Goal: Information Seeking & Learning: Learn about a topic

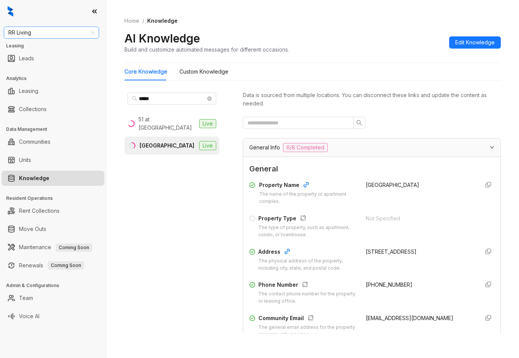
scroll to position [721, 0]
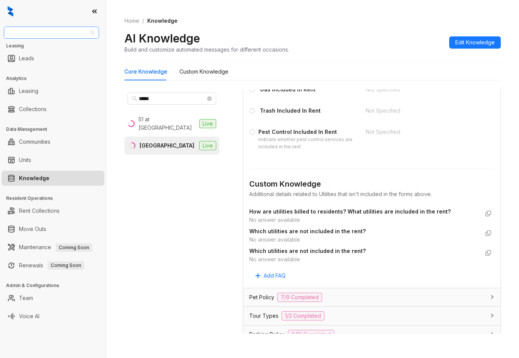
click at [85, 30] on span "RR Living" at bounding box center [51, 32] width 86 height 11
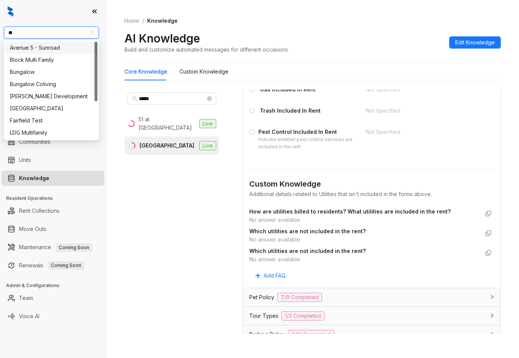
type input "***"
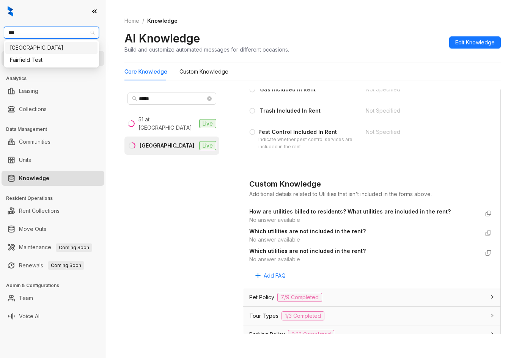
click at [64, 53] on div "[GEOGRAPHIC_DATA]" at bounding box center [51, 48] width 92 height 12
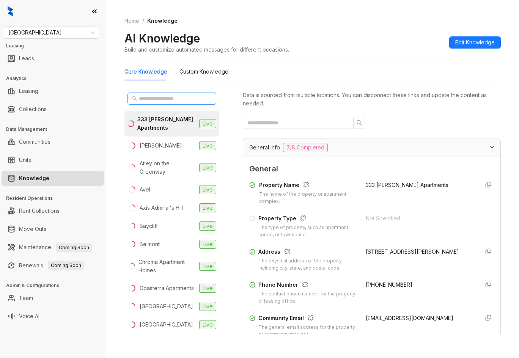
click at [198, 93] on span at bounding box center [172, 99] width 89 height 12
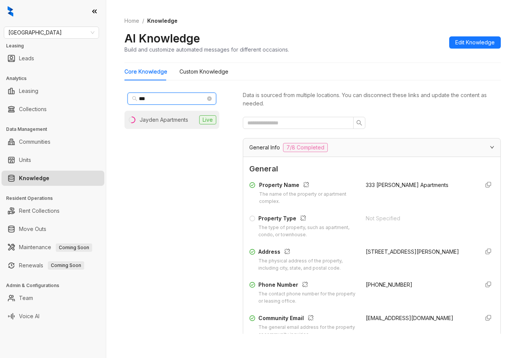
type input "***"
click at [174, 118] on div "Jayden Apartments" at bounding box center [164, 120] width 49 height 8
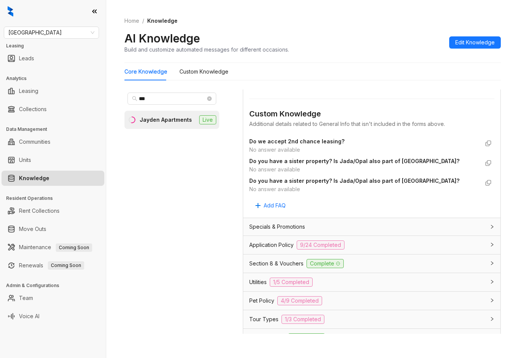
scroll to position [494, 0]
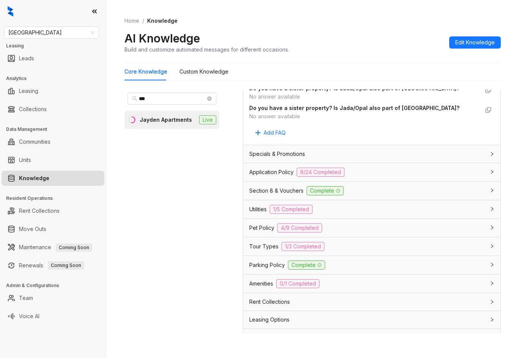
click at [366, 215] on div "Utilities 1/5 Completed" at bounding box center [371, 209] width 257 height 18
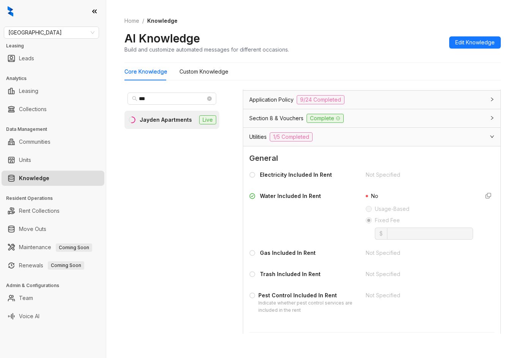
scroll to position [570, 0]
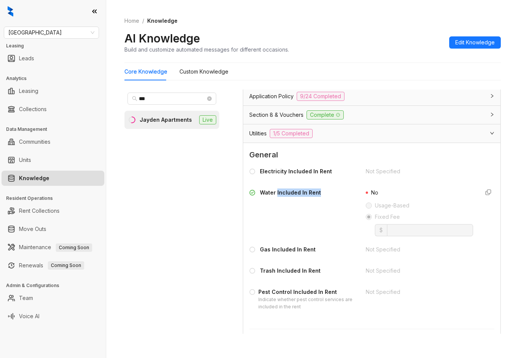
drag, startPoint x: 277, startPoint y: 196, endPoint x: 330, endPoint y: 195, distance: 52.8
click at [330, 195] on div "Water Included In Rent" at bounding box center [302, 195] width 107 height 12
copy div "Included In Rent"
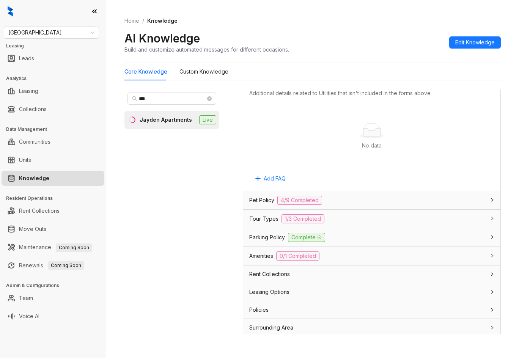
scroll to position [834, 0]
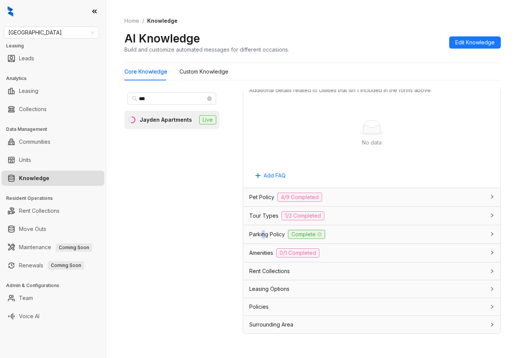
click at [262, 231] on span "Parking Policy" at bounding box center [267, 234] width 36 height 8
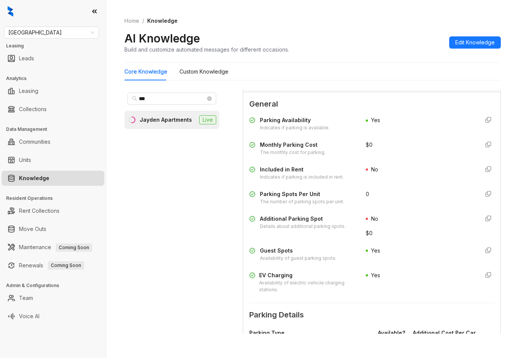
scroll to position [1024, 0]
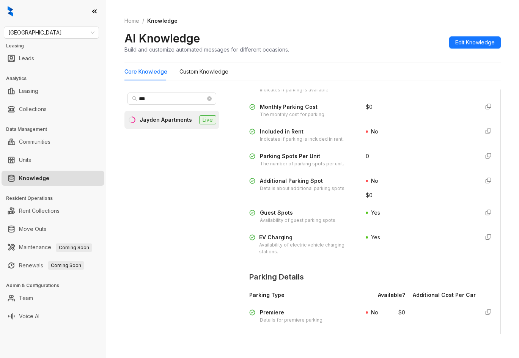
click at [269, 243] on div "Availability of electric vehicle charging stations." at bounding box center [308, 249] width 98 height 14
drag, startPoint x: 259, startPoint y: 235, endPoint x: 292, endPoint y: 238, distance: 33.9
click at [292, 238] on div "EV Charging Availability of electric vehicle charging stations." at bounding box center [302, 245] width 107 height 23
copy div "EV Charging"
click at [50, 30] on span "[GEOGRAPHIC_DATA]" at bounding box center [51, 32] width 86 height 11
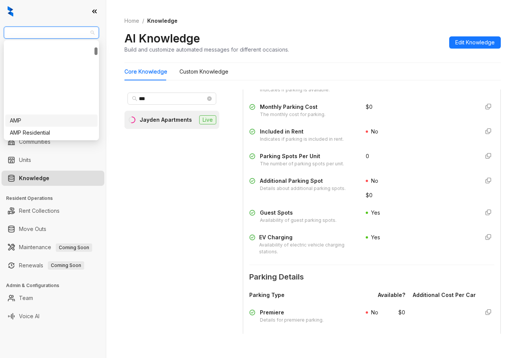
scroll to position [76, 0]
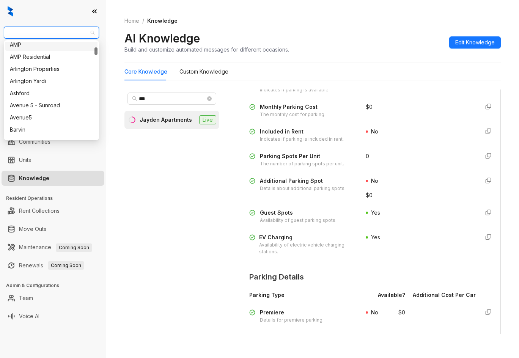
type input "*"
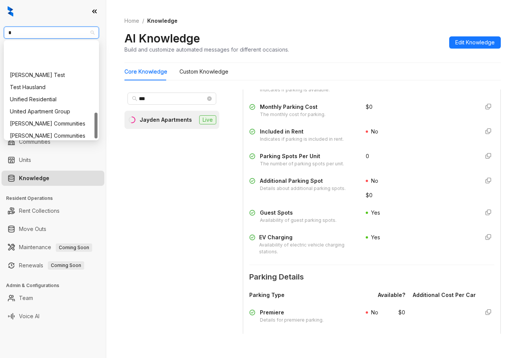
scroll to position [266, 0]
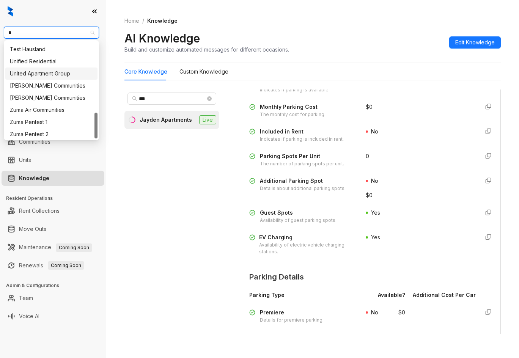
click at [33, 75] on div "United Apartment Group" at bounding box center [51, 73] width 83 height 8
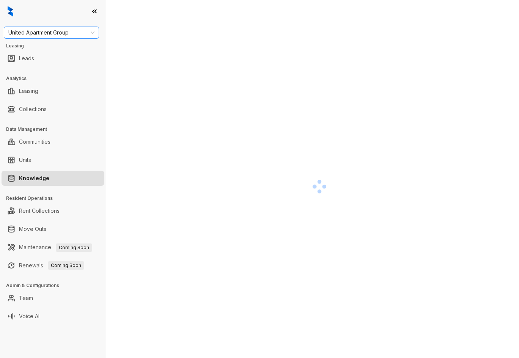
click at [44, 33] on span "United Apartment Group" at bounding box center [51, 32] width 86 height 11
type input "*"
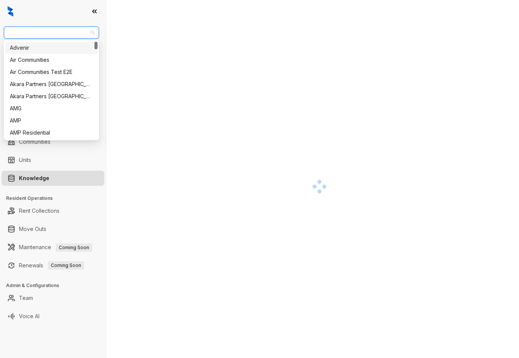
type input "*"
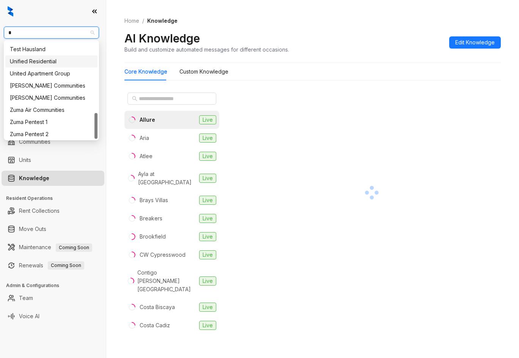
scroll to position [267, 0]
click at [41, 63] on div "Unified Residential" at bounding box center [51, 60] width 83 height 8
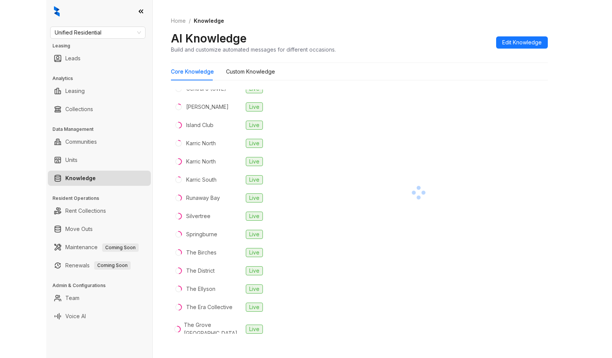
scroll to position [76, 0]
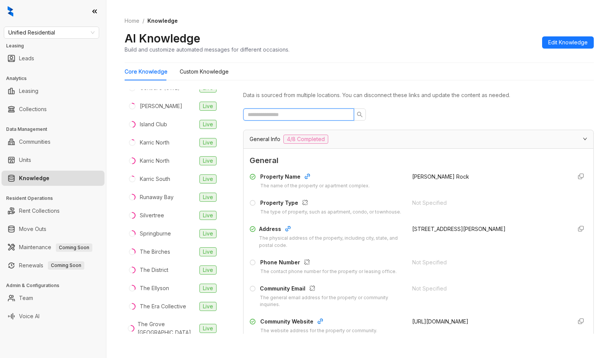
click at [264, 114] on input "text" at bounding box center [296, 114] width 96 height 8
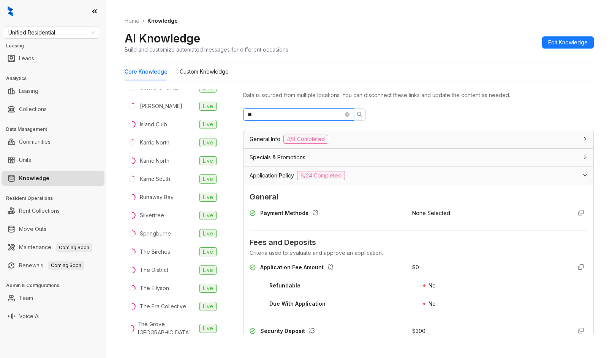
type input "*"
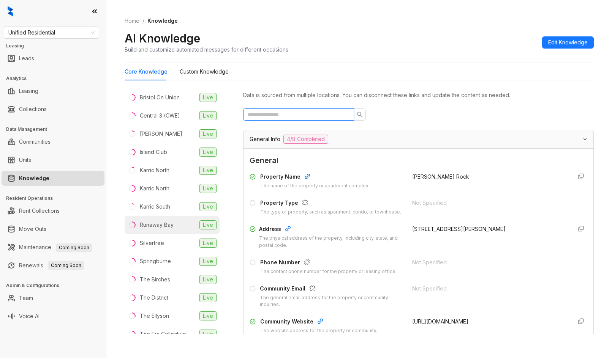
scroll to position [0, 0]
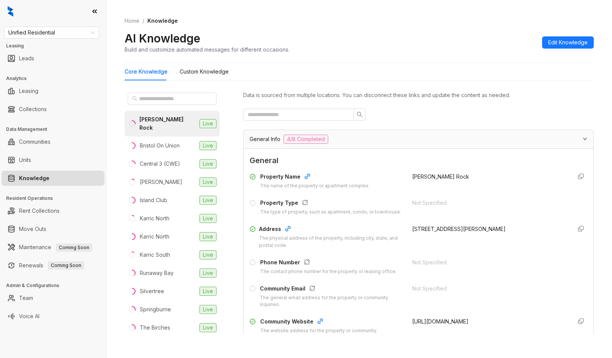
click at [159, 85] on div "Core Knowledge Custom Knowledge Brant Rock Live Bristol On Union Live Central 3…" at bounding box center [359, 202] width 469 height 278
click at [164, 100] on input "text" at bounding box center [172, 99] width 67 height 8
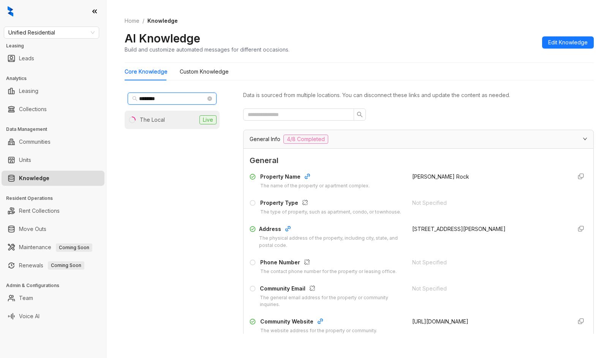
type input "********"
click at [161, 115] on li "The Local Live" at bounding box center [172, 120] width 95 height 18
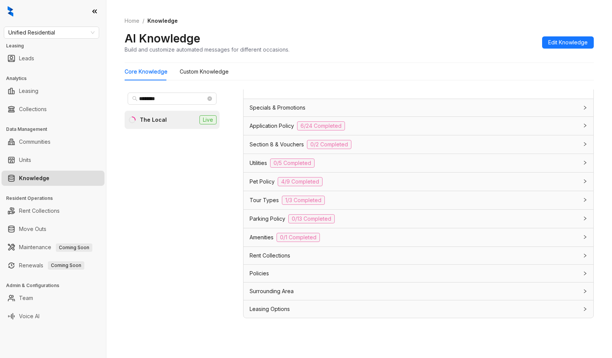
scroll to position [24, 0]
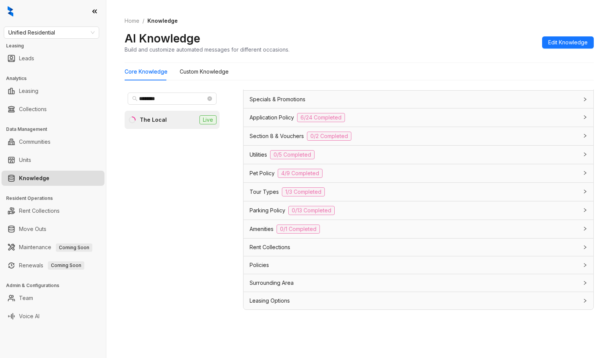
click at [286, 301] on span "Leasing Options" at bounding box center [269, 301] width 40 height 8
click at [281, 252] on div "Rent Collections" at bounding box center [418, 247] width 350 height 17
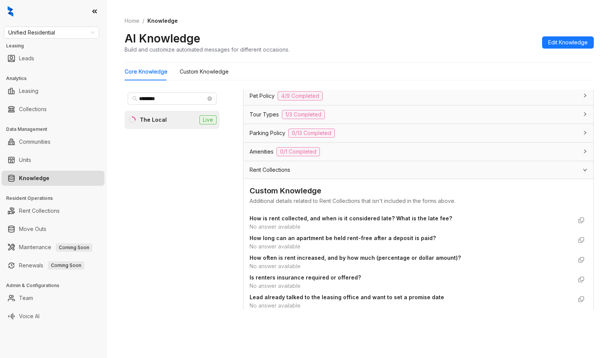
scroll to position [667, 0]
